Goal: Information Seeking & Learning: Learn about a topic

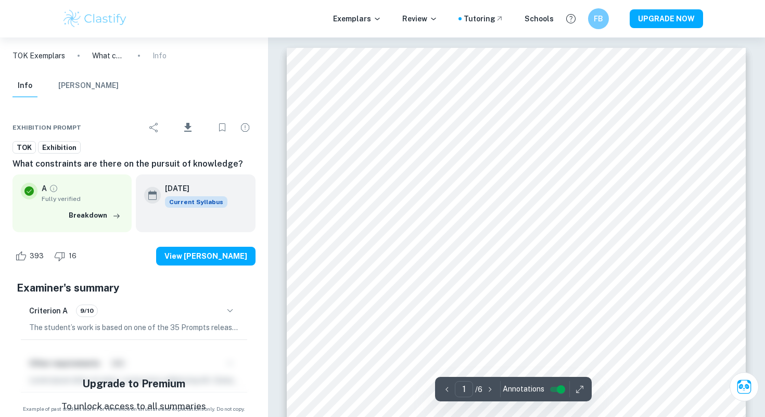
scroll to position [61, 0]
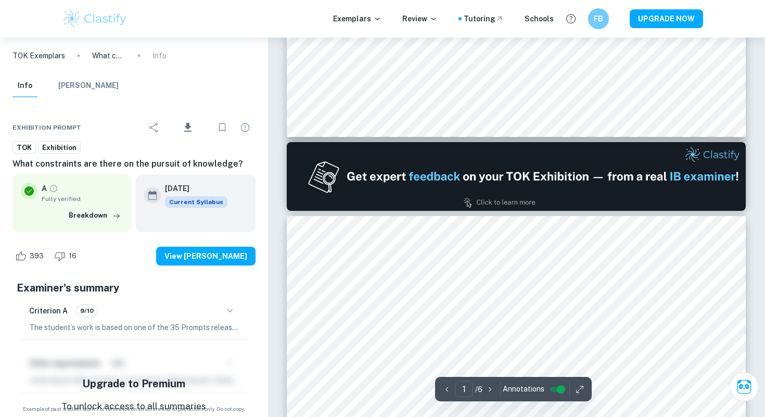
type input "2"
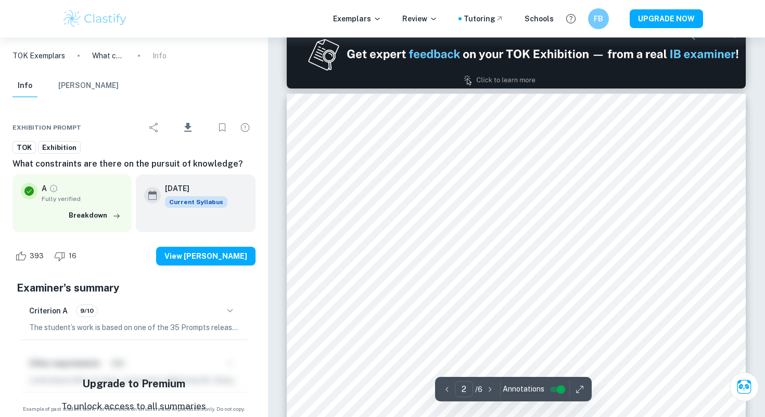
scroll to position [675, 0]
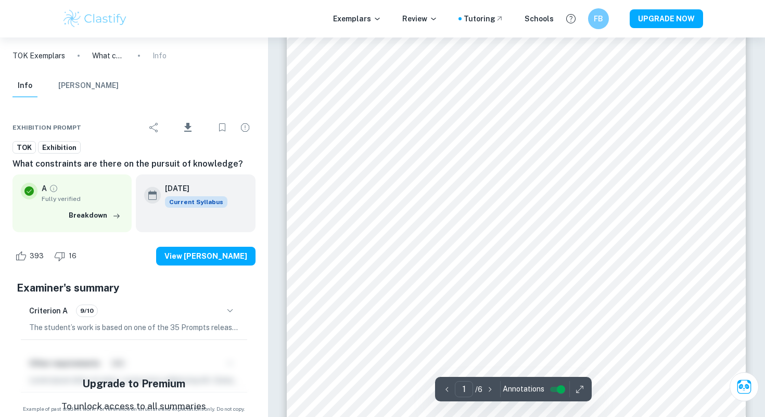
scroll to position [60, 0]
click at [379, 17] on icon at bounding box center [377, 19] width 8 height 8
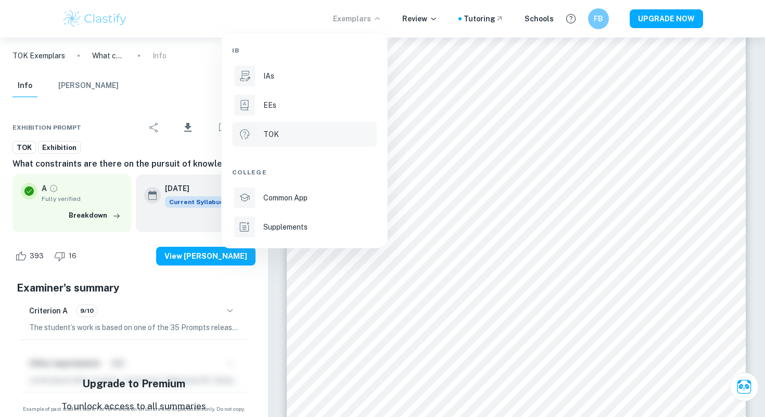
click at [300, 135] on div "TOK" at bounding box center [318, 133] width 111 height 11
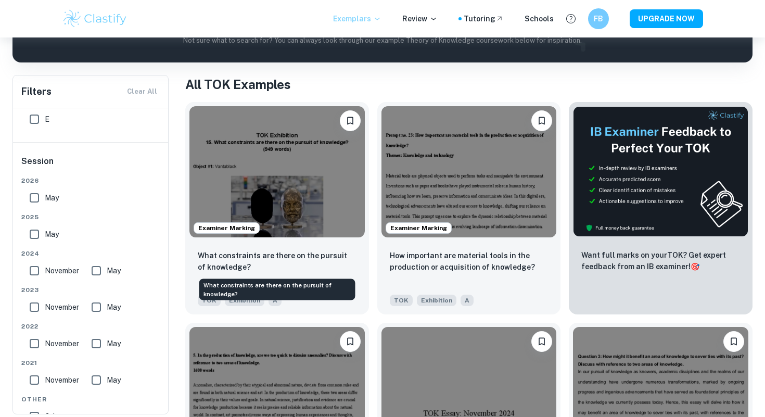
scroll to position [174, 0]
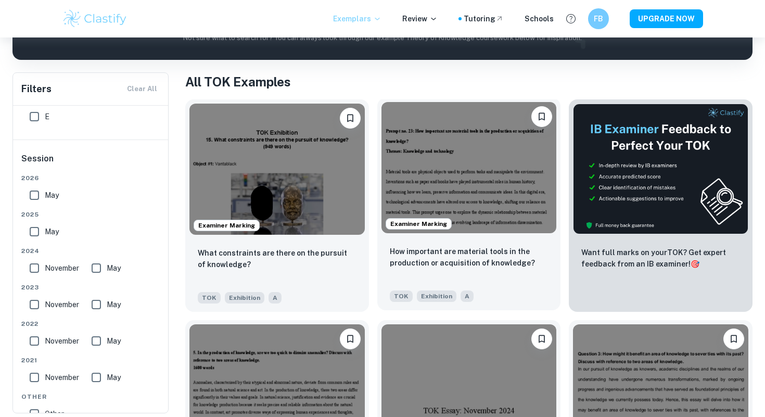
click at [465, 185] on img at bounding box center [468, 167] width 175 height 131
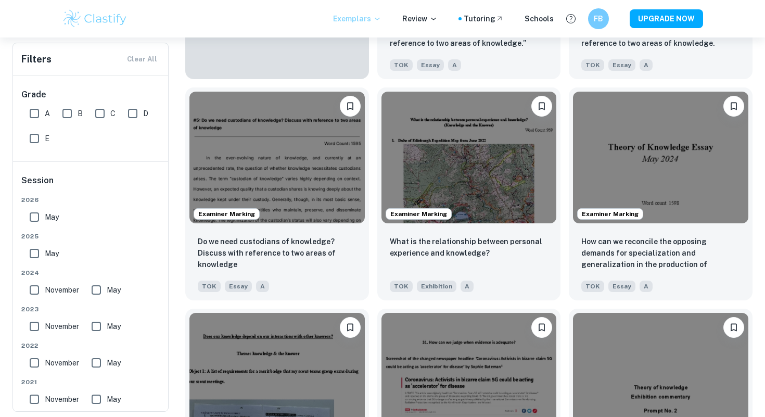
scroll to position [849, 0]
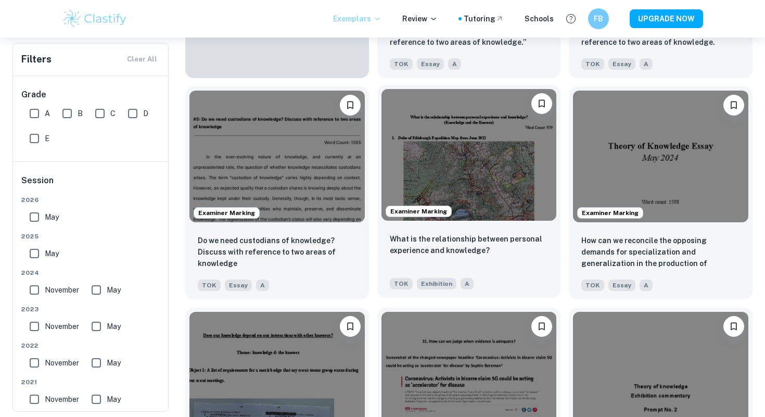
click at [502, 145] on img at bounding box center [468, 154] width 175 height 131
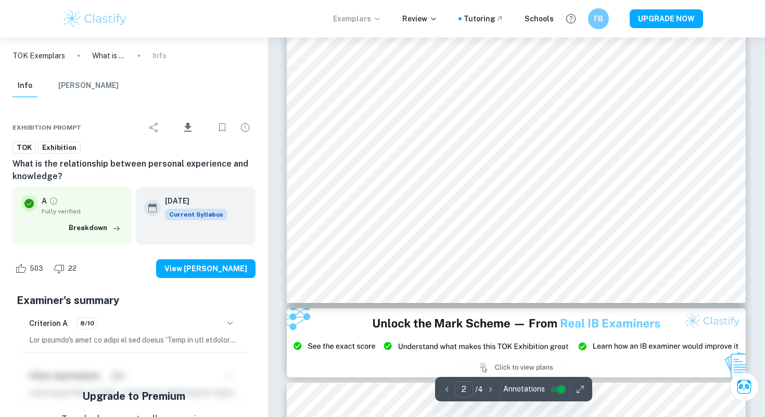
scroll to position [981, 0]
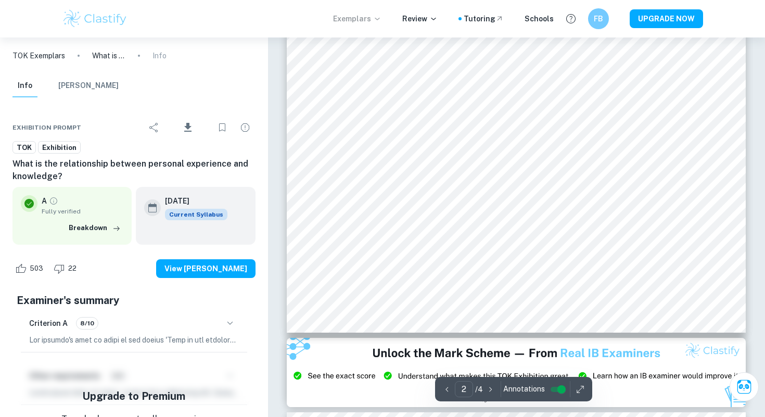
type input "1"
